Goal: Information Seeking & Learning: Learn about a topic

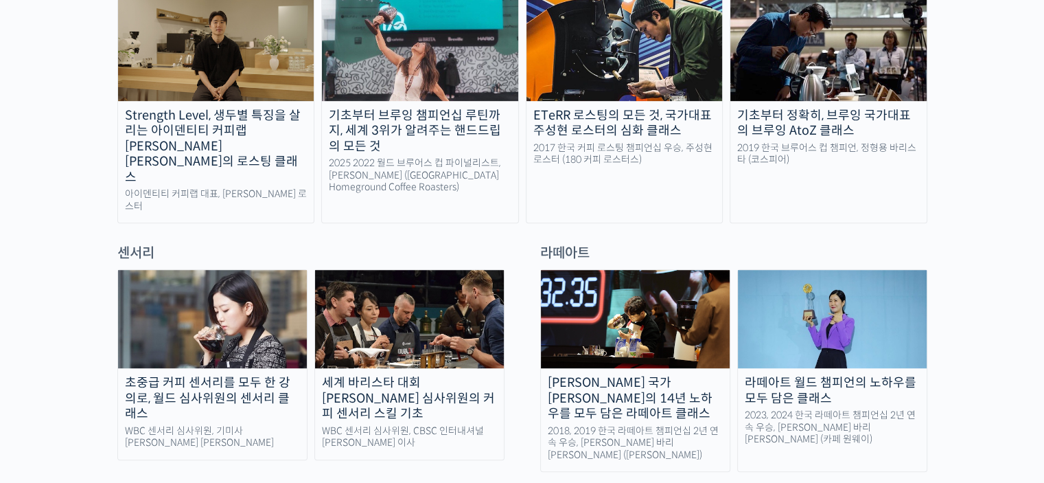
scroll to position [961, 0]
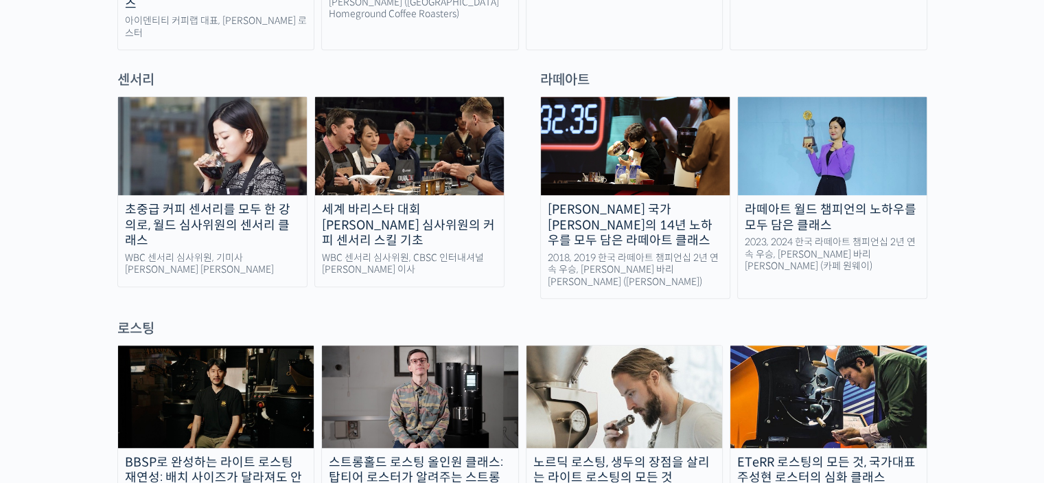
click at [385, 150] on img at bounding box center [409, 146] width 189 height 98
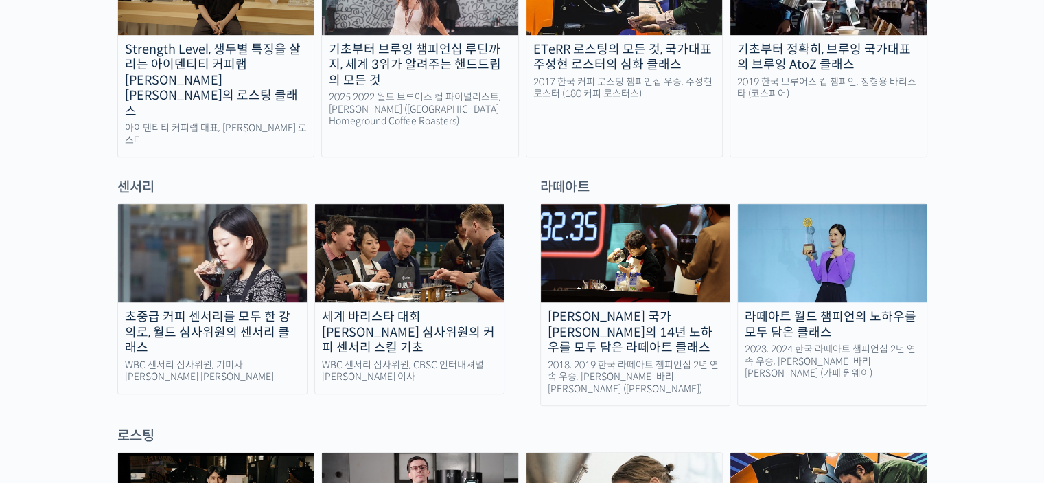
scroll to position [961, 0]
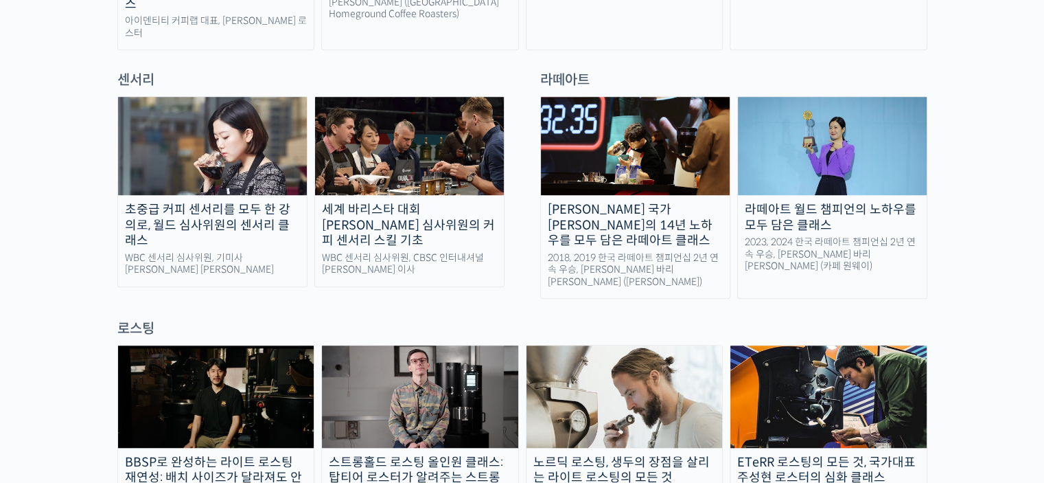
click at [266, 141] on img at bounding box center [212, 146] width 189 height 98
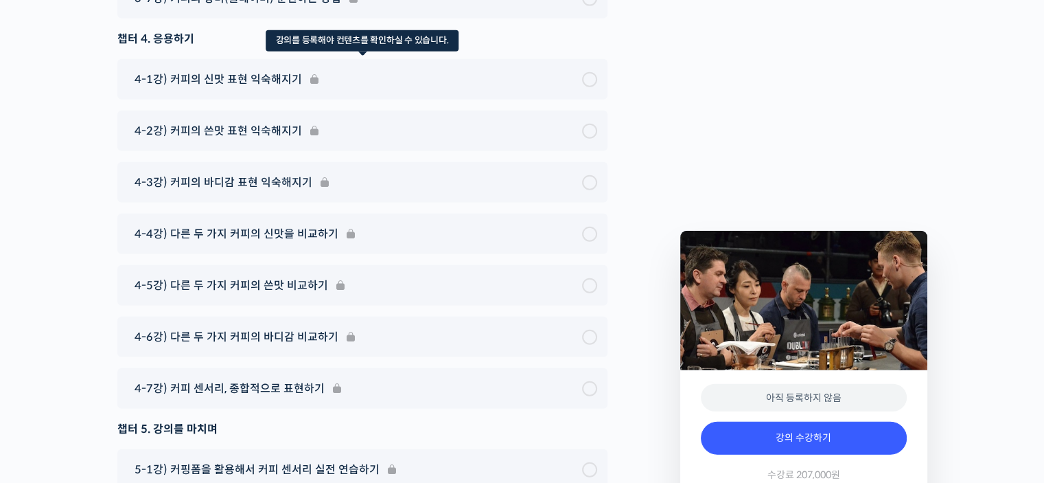
scroll to position [8652, 0]
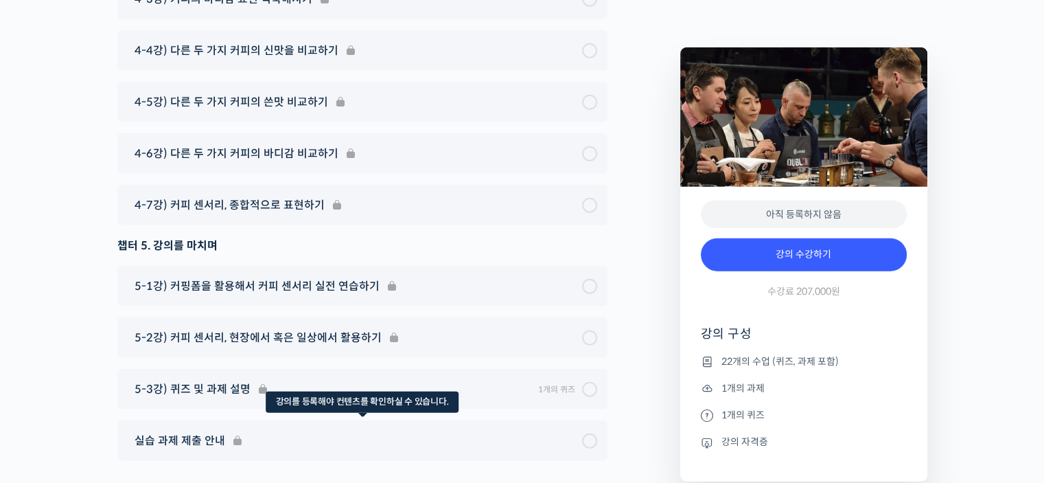
click at [173, 420] on div "실습 과제 제출 안내" at bounding box center [362, 440] width 490 height 41
click at [504, 420] on div "실습 과제 제출 안내" at bounding box center [362, 440] width 490 height 41
click at [541, 420] on div "실습 과제 제출 안내" at bounding box center [362, 440] width 490 height 41
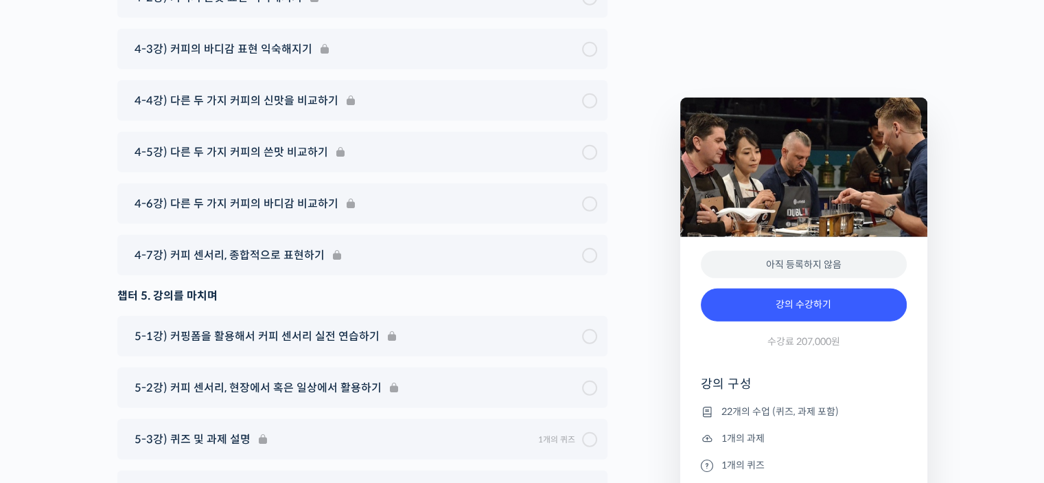
scroll to position [8626, 0]
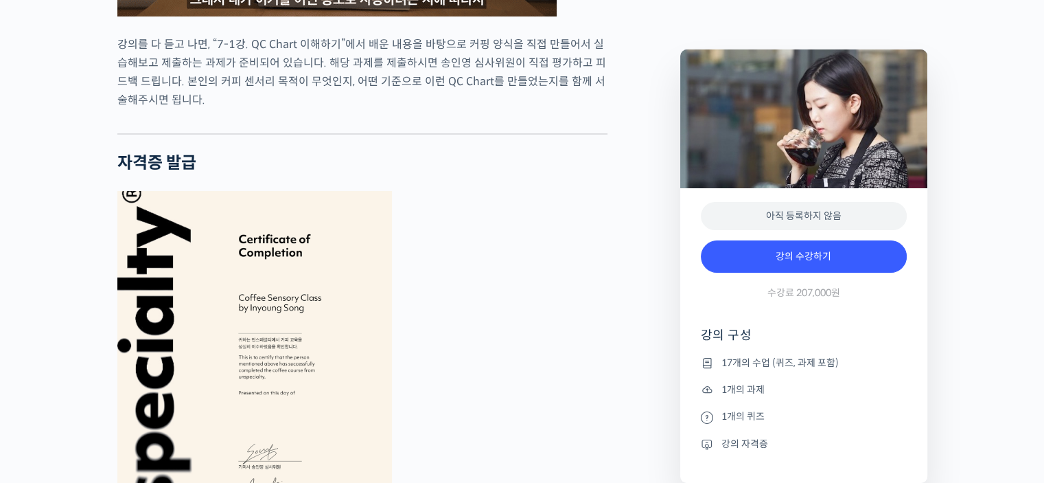
scroll to position [5219, 0]
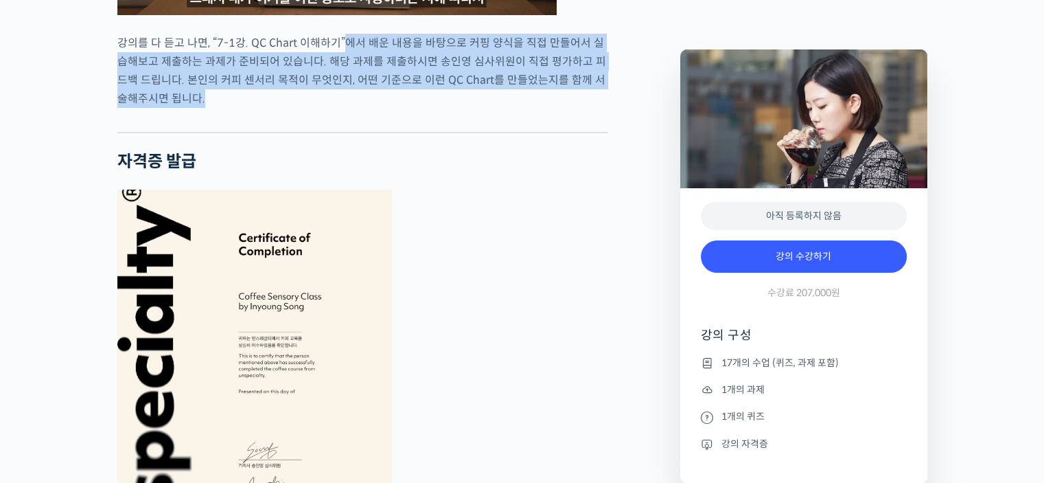
drag, startPoint x: 346, startPoint y: 93, endPoint x: 402, endPoint y: 141, distance: 74.0
click at [402, 108] on p "강의를 다 듣고 나면, “7-1강. QC Chart 이해하기”에서 배운 내용을 바탕으로 커핑 양식을 직접 만들어서 실습해보고 제출하는 과제가 …" at bounding box center [362, 71] width 490 height 74
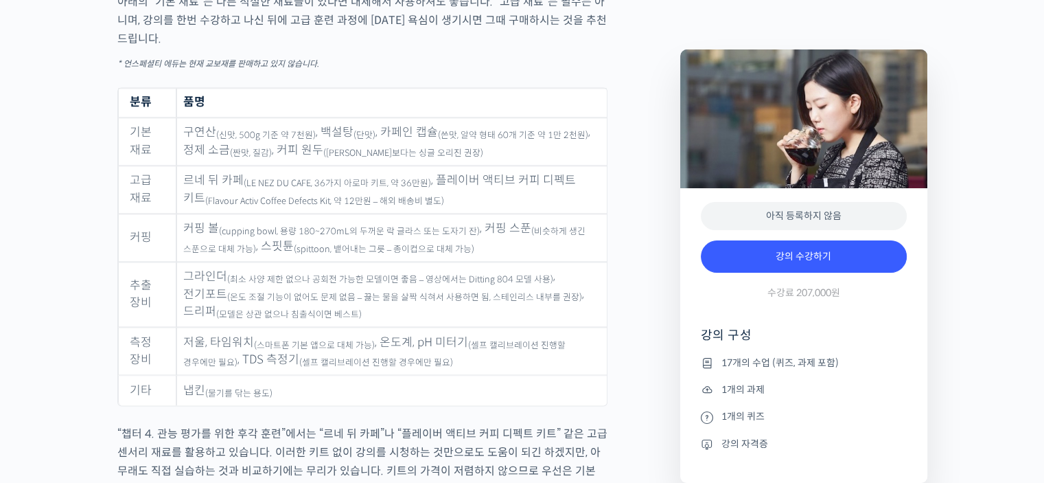
scroll to position [6867, 0]
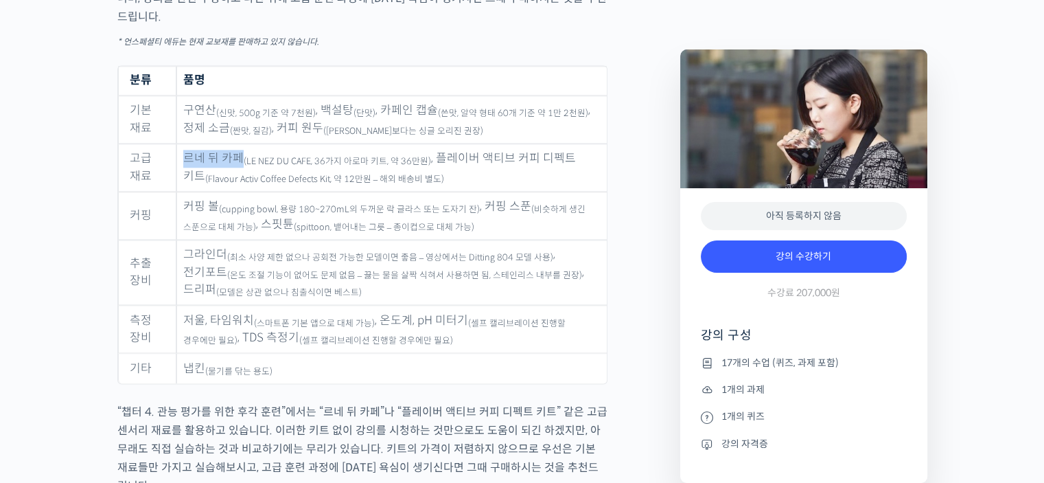
drag, startPoint x: 183, startPoint y: 161, endPoint x: 237, endPoint y: 163, distance: 54.3
click at [237, 163] on td "르네 뒤 카페 (LE NEZ DU CAFE, 36가지 아로마 키트, 약 36만원) , 플레이버 액티브 커피 디펙트 키트 (Flavour Act…" at bounding box center [391, 168] width 430 height 48
copy td "르네 뒤 카페"
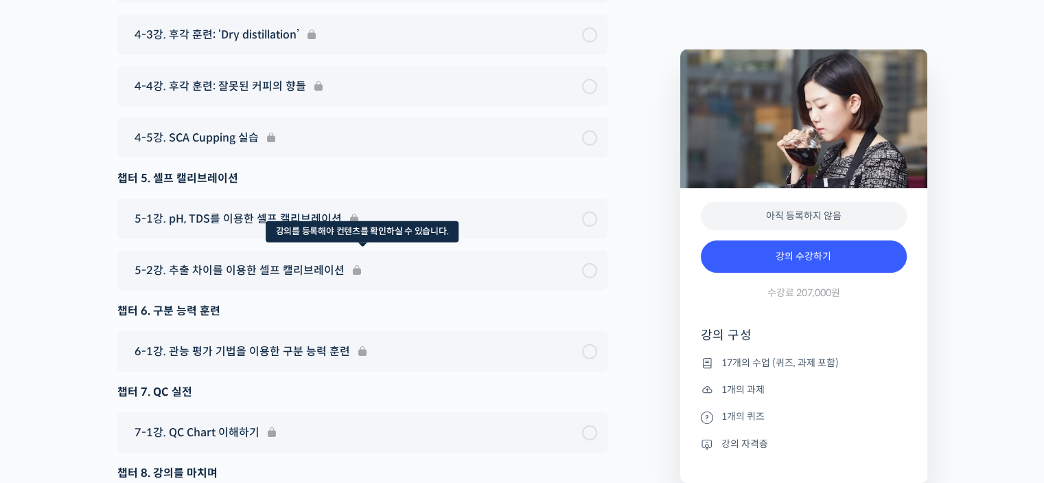
scroll to position [9579, 0]
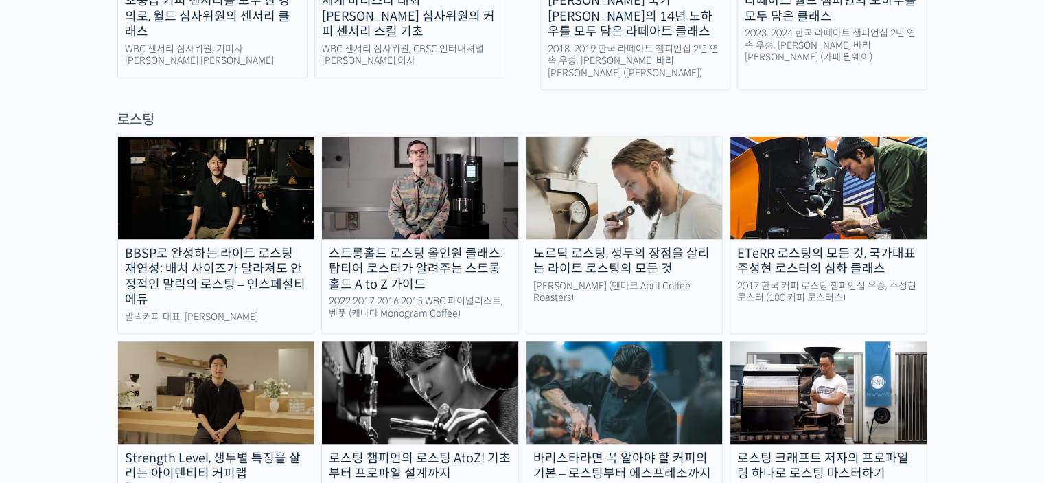
scroll to position [1167, 0]
